Goal: Information Seeking & Learning: Learn about a topic

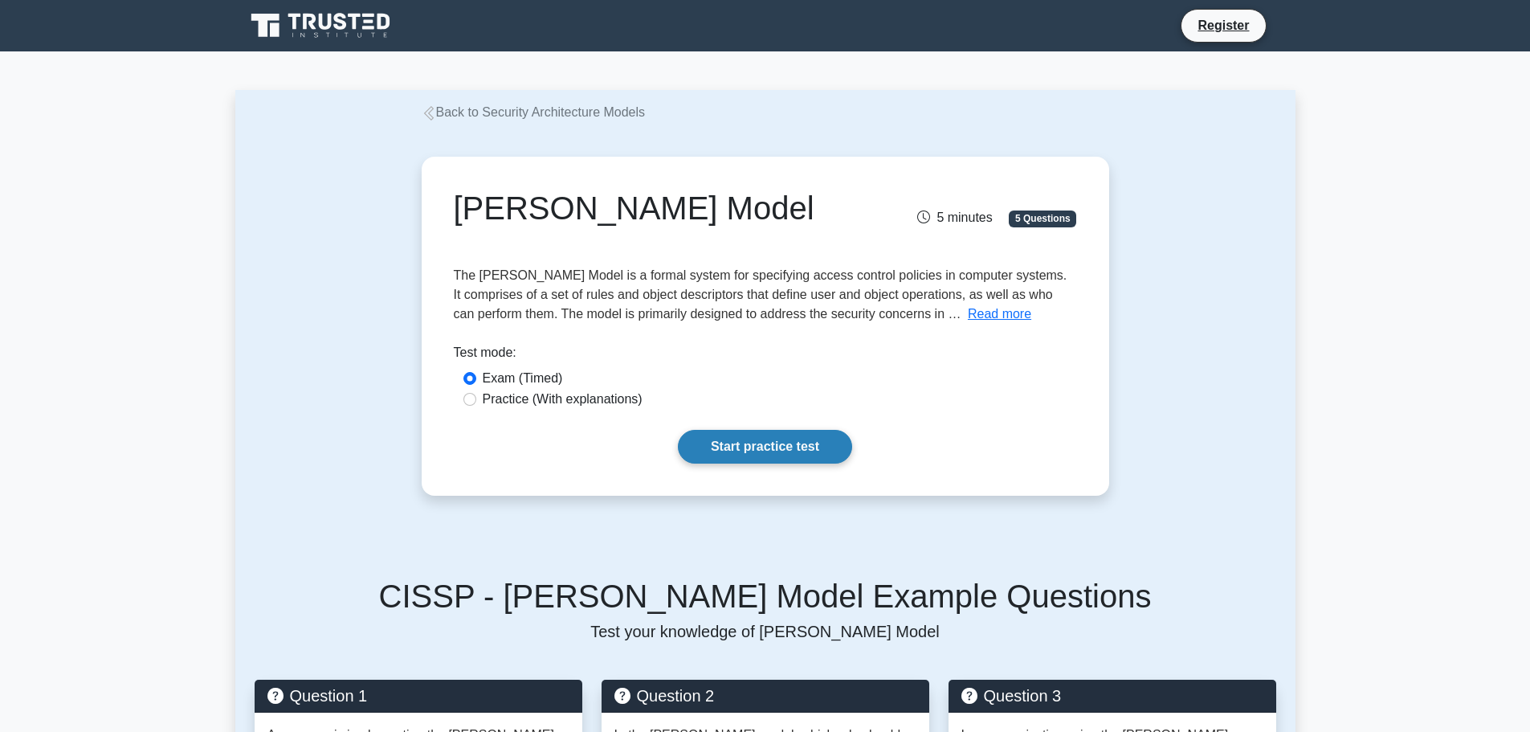
click at [749, 445] on link "Start practice test" at bounding box center [765, 447] width 174 height 34
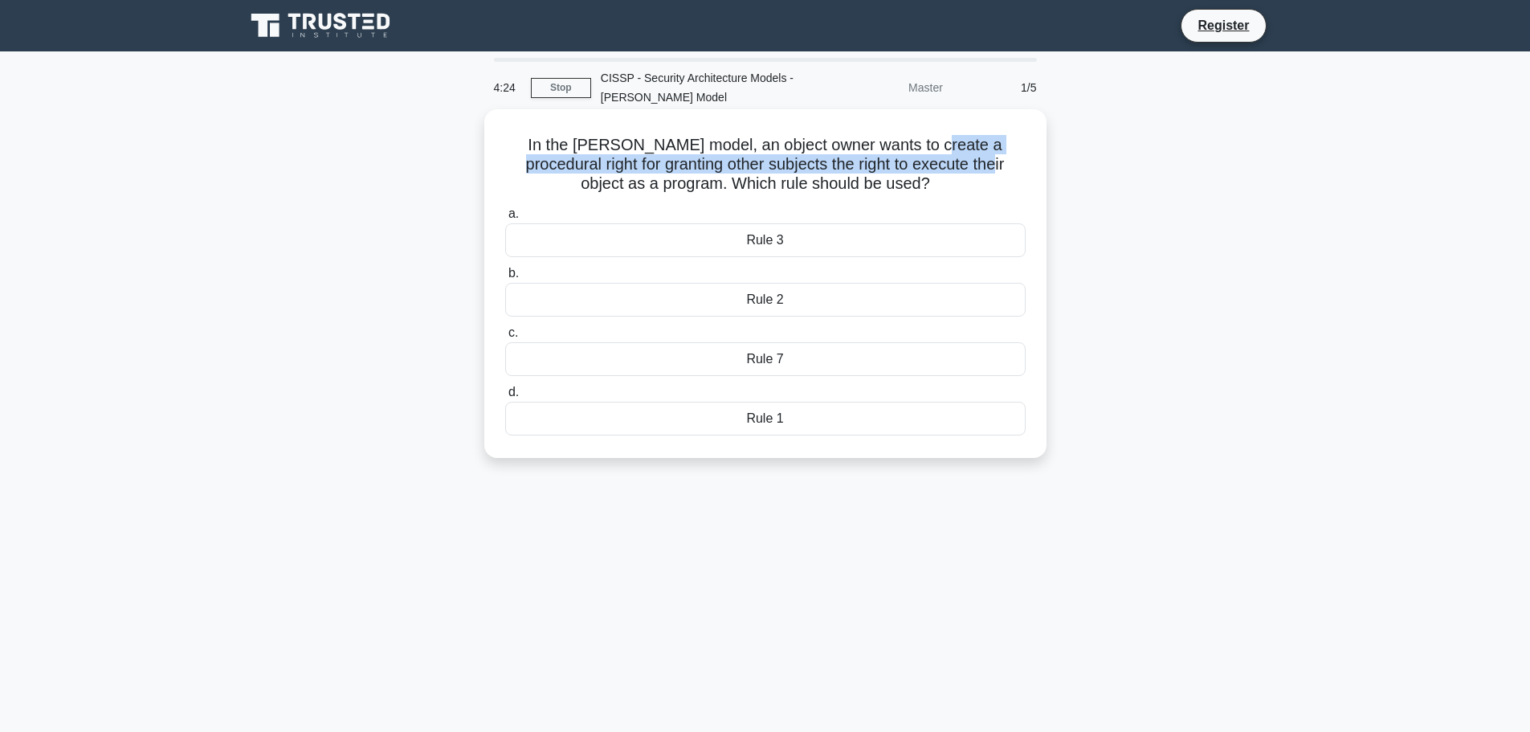
drag, startPoint x: 947, startPoint y: 145, endPoint x: 1002, endPoint y: 159, distance: 57.1
click at [997, 161] on h5 "In the [PERSON_NAME] model, an object owner wants to create a procedural right …" at bounding box center [765, 164] width 524 height 59
drag, startPoint x: 735, startPoint y: 183, endPoint x: 934, endPoint y: 191, distance: 199.3
click at [934, 191] on h5 "In the [PERSON_NAME] model, an object owner wants to create a procedural right …" at bounding box center [765, 164] width 524 height 59
click at [777, 243] on div "Rule 3" at bounding box center [765, 240] width 520 height 34
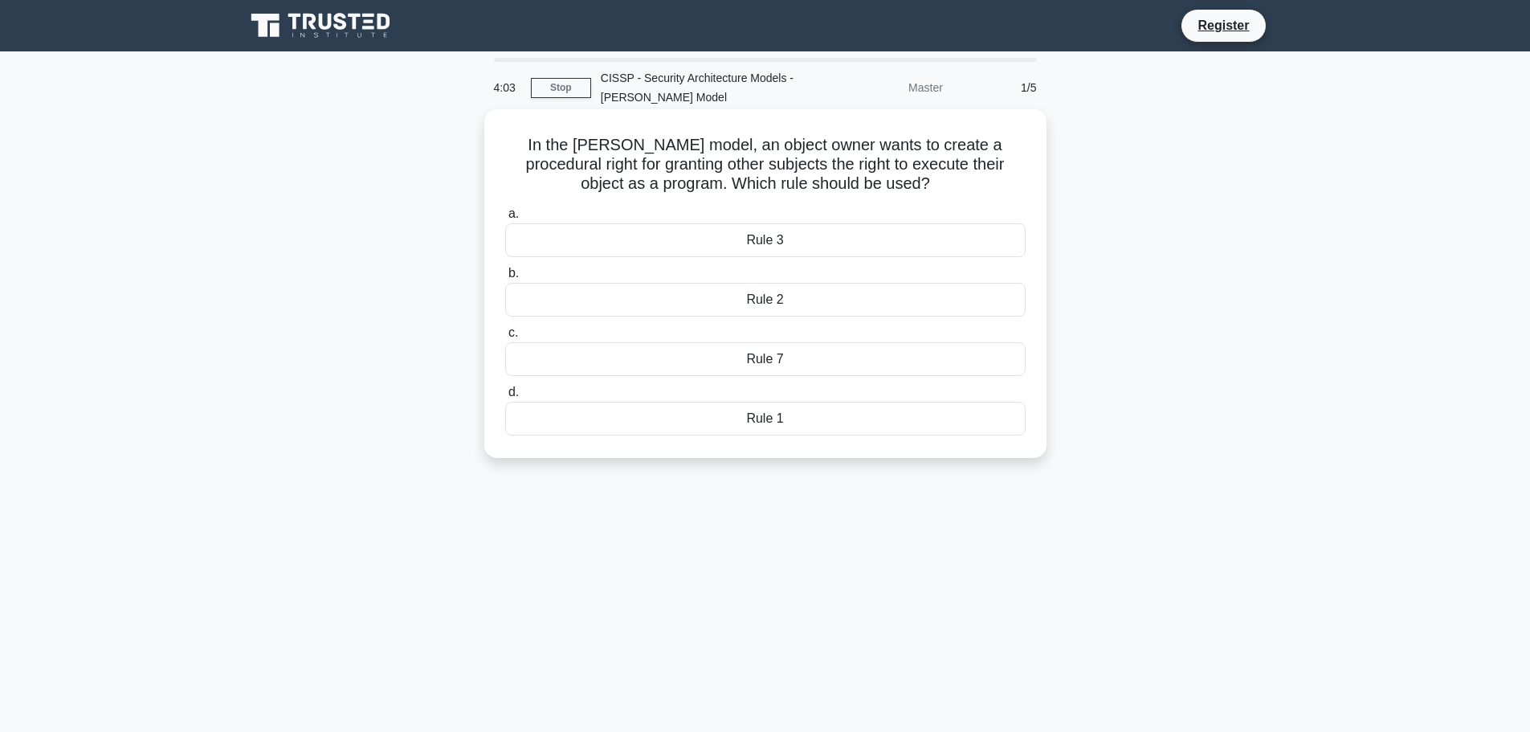
click at [505, 219] on input "a. Rule 3" at bounding box center [505, 214] width 0 height 10
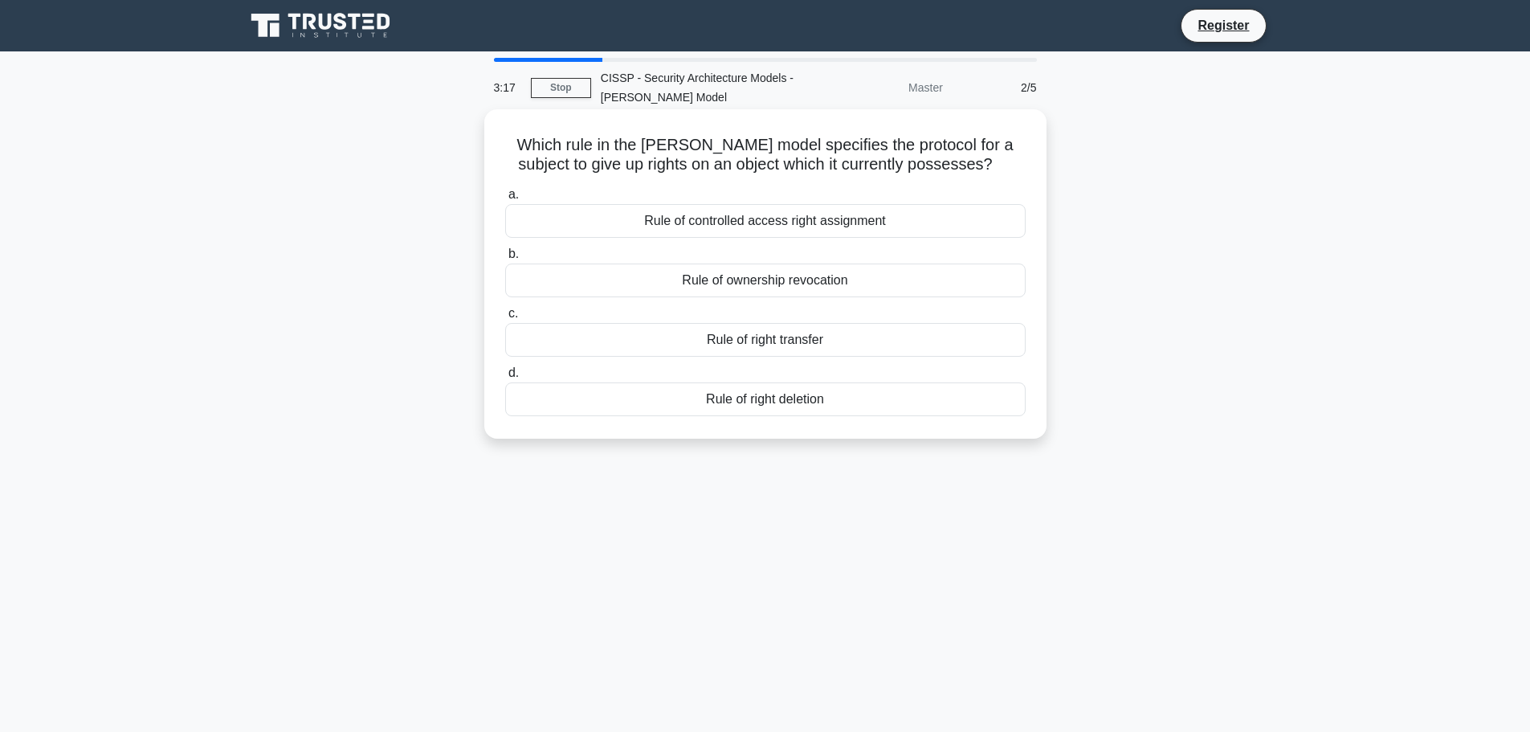
click at [737, 406] on div "Rule of right deletion" at bounding box center [765, 399] width 520 height 34
click at [761, 389] on div "Rule of right deletion" at bounding box center [765, 399] width 520 height 34
click at [505, 378] on input "d. Rule of right deletion" at bounding box center [505, 373] width 0 height 10
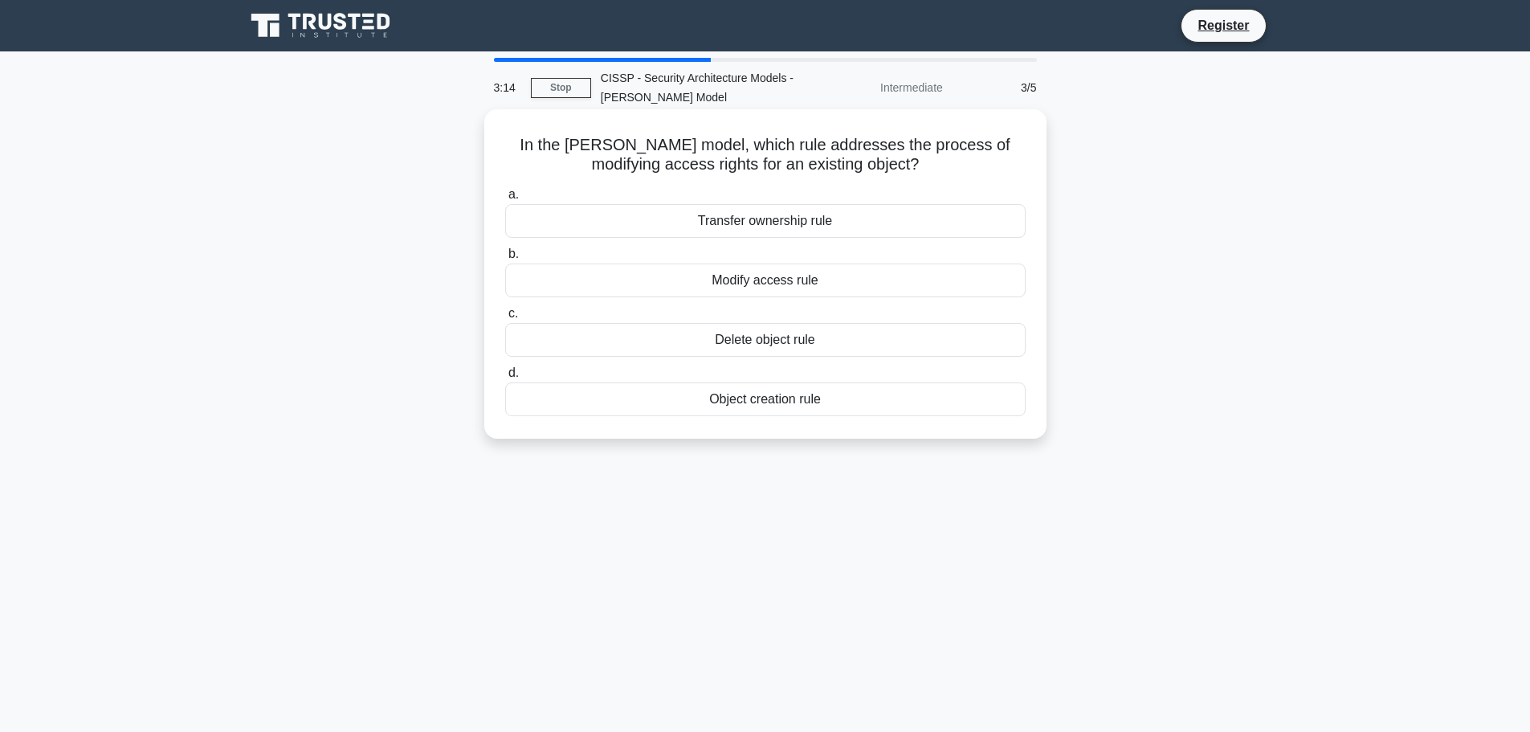
click at [760, 401] on div "Object creation rule" at bounding box center [765, 399] width 520 height 34
click at [505, 378] on input "d. Object creation rule" at bounding box center [505, 373] width 0 height 10
drag, startPoint x: 763, startPoint y: 223, endPoint x: 912, endPoint y: 202, distance: 150.9
click at [912, 202] on label "a. Remove Object Ownership" at bounding box center [765, 211] width 520 height 53
click at [801, 222] on div "Remove Object Ownership" at bounding box center [765, 221] width 520 height 34
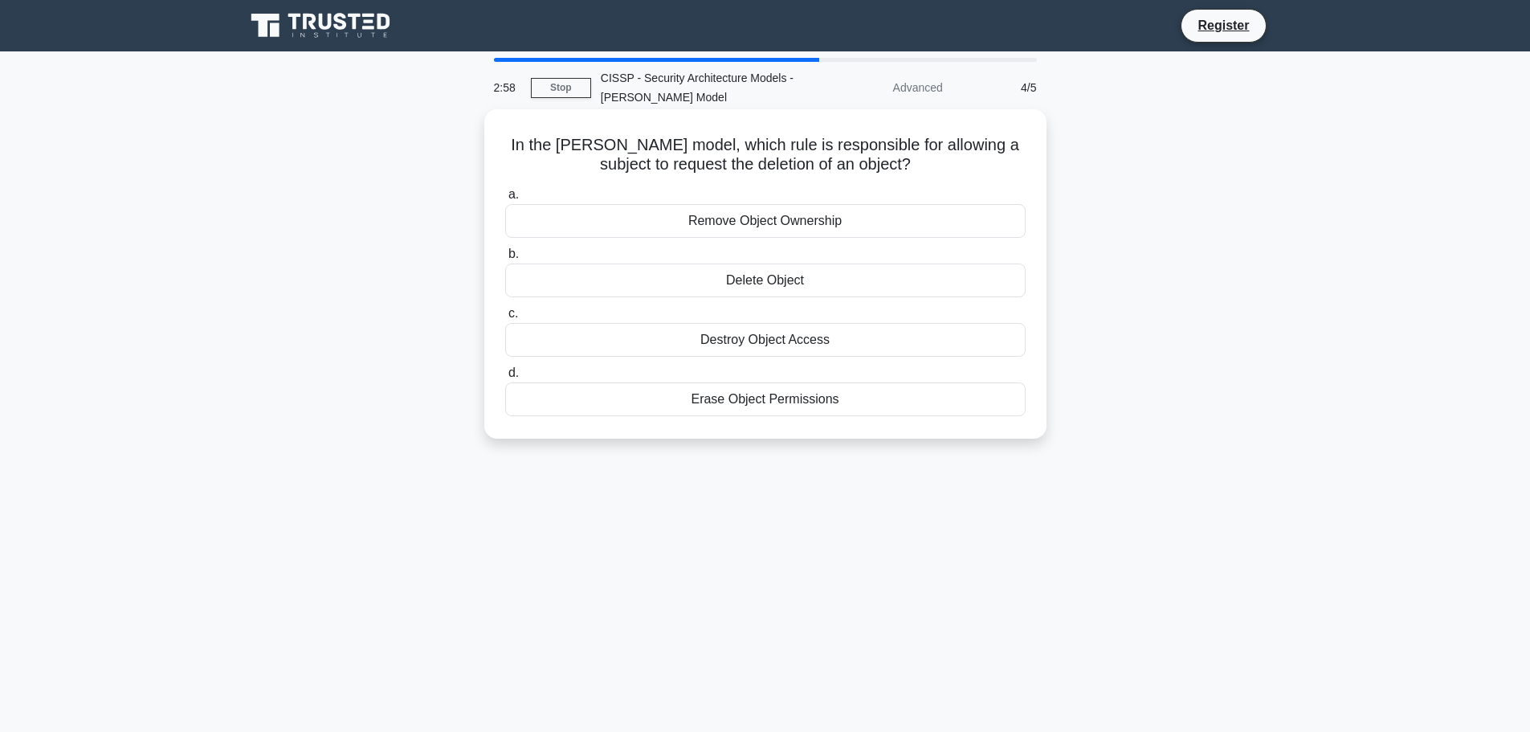
click at [505, 200] on input "a. Remove Object Ownership" at bounding box center [505, 195] width 0 height 10
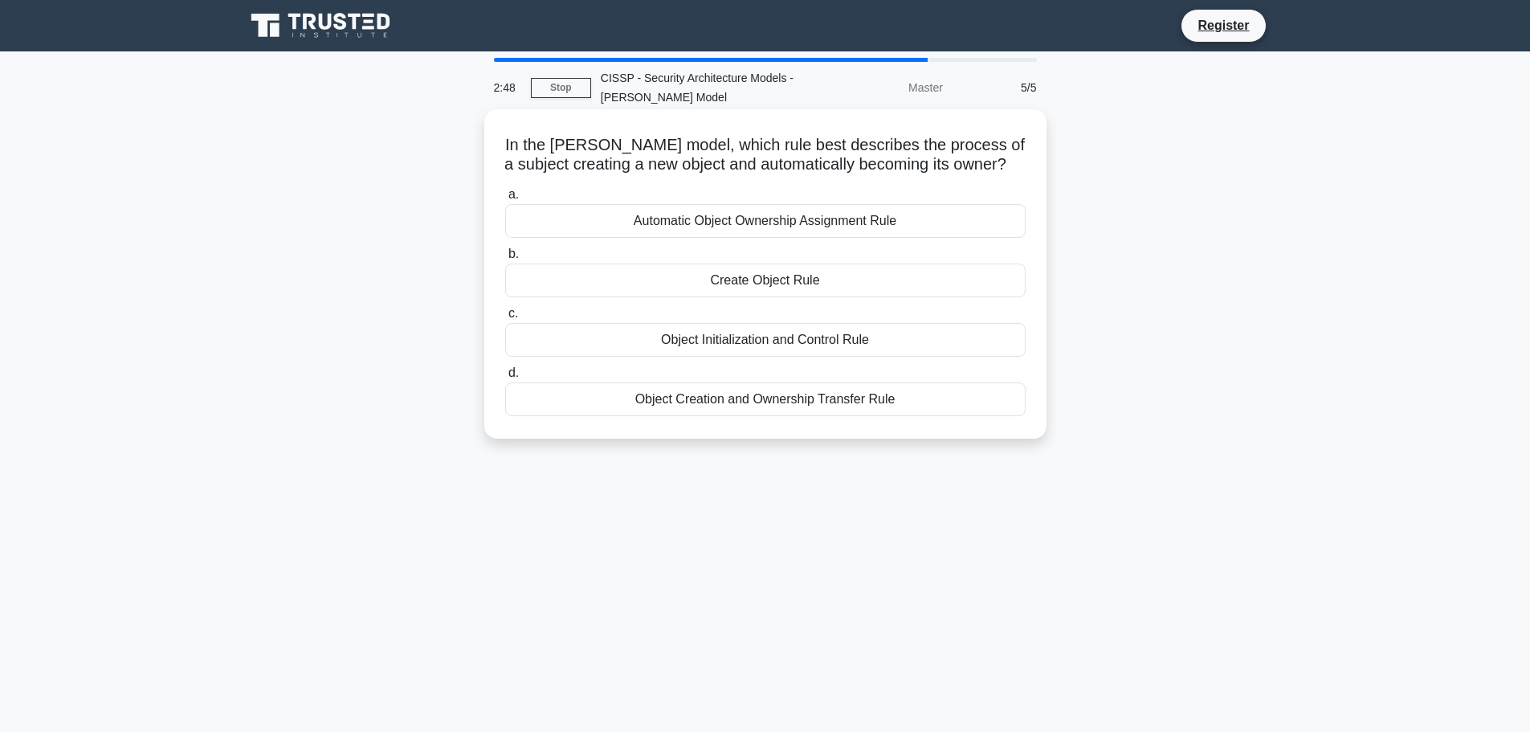
click at [760, 238] on div "Automatic Object Ownership Assignment Rule" at bounding box center [765, 221] width 520 height 34
click at [505, 200] on input "a. Automatic Object Ownership Assignment Rule" at bounding box center [505, 195] width 0 height 10
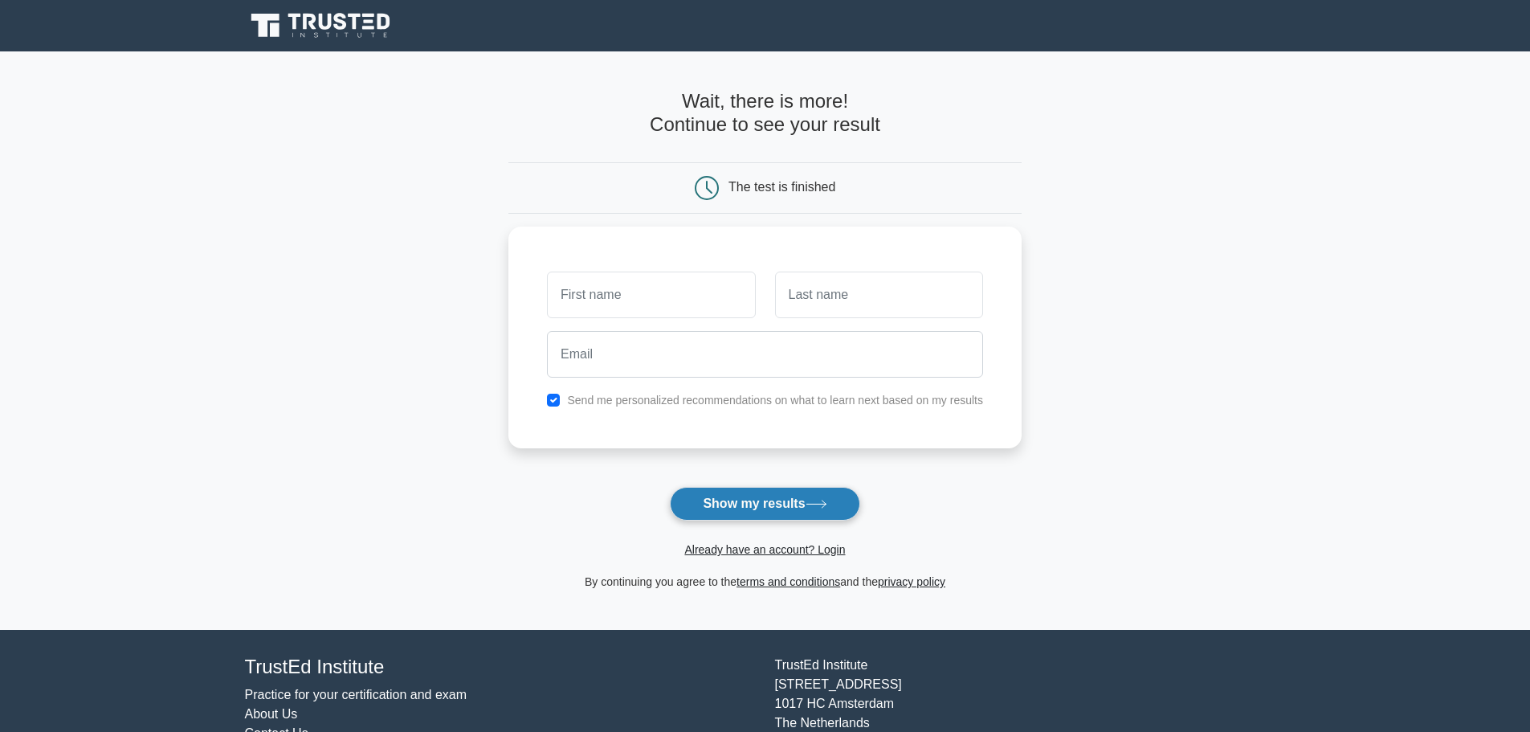
click at [728, 499] on button "Show my results" at bounding box center [765, 504] width 190 height 34
